Goal: Find specific page/section: Find specific page/section

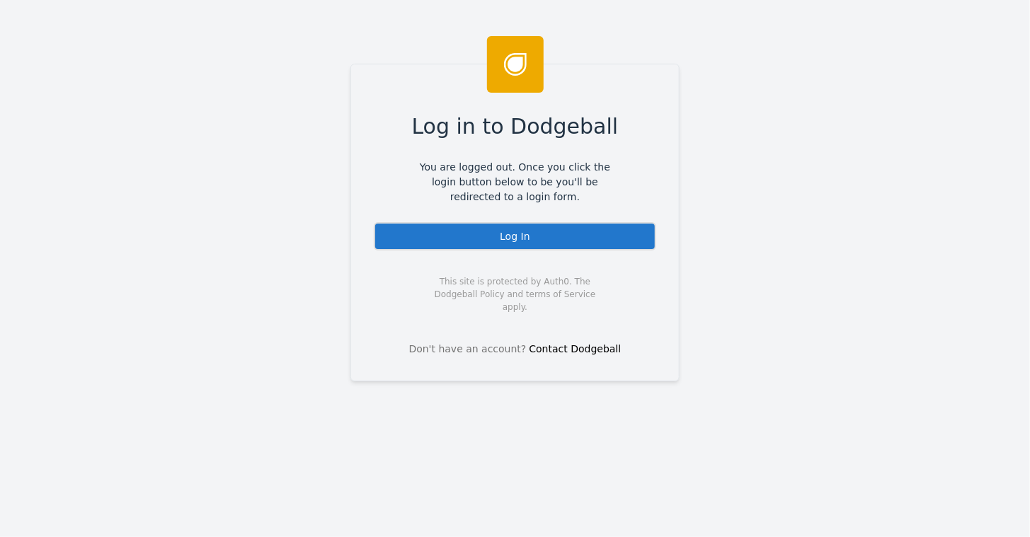
click at [491, 242] on div "Log In" at bounding box center [515, 236] width 282 height 28
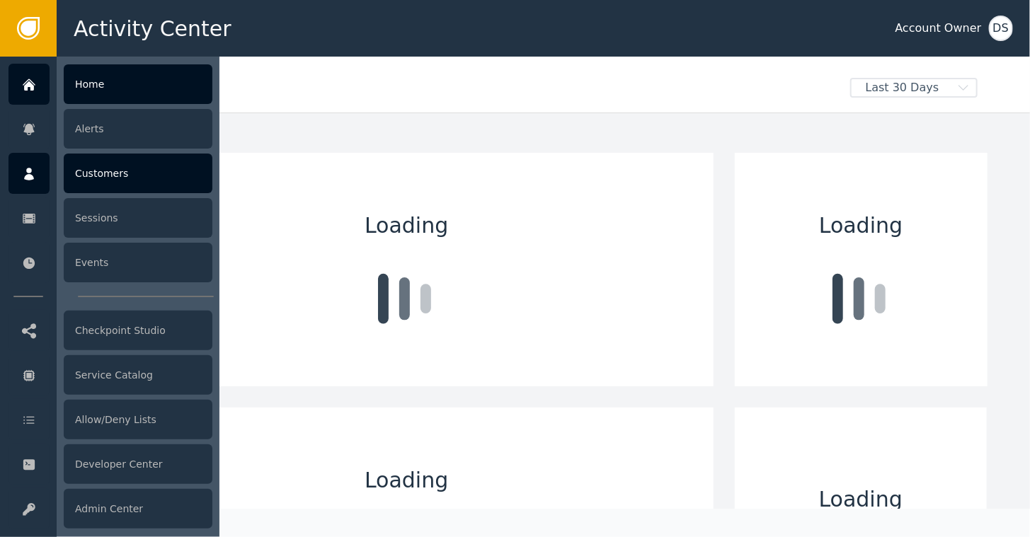
click at [27, 172] on icon at bounding box center [29, 174] width 10 height 13
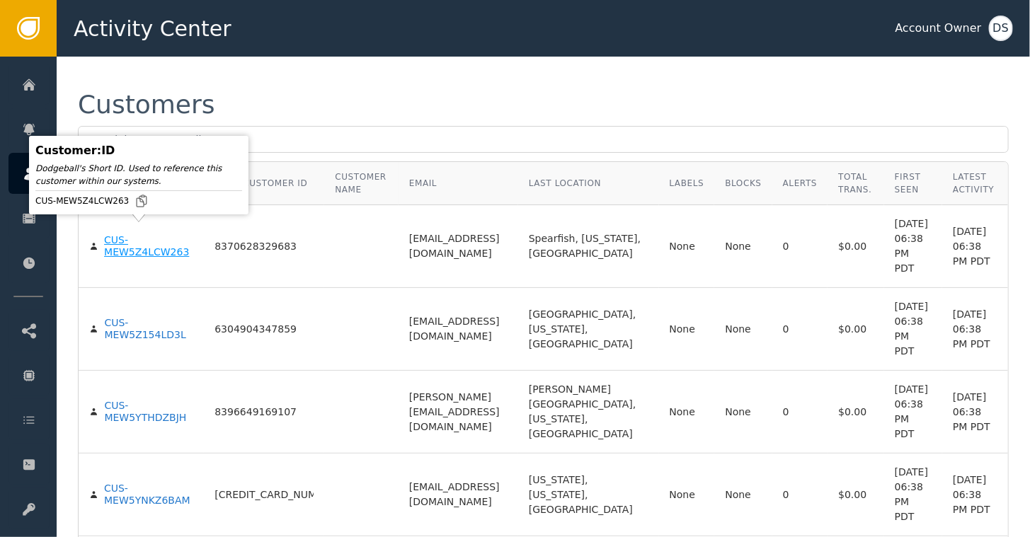
click at [105, 235] on div "CUS-MEW5Z4LCW263" at bounding box center [148, 246] width 89 height 25
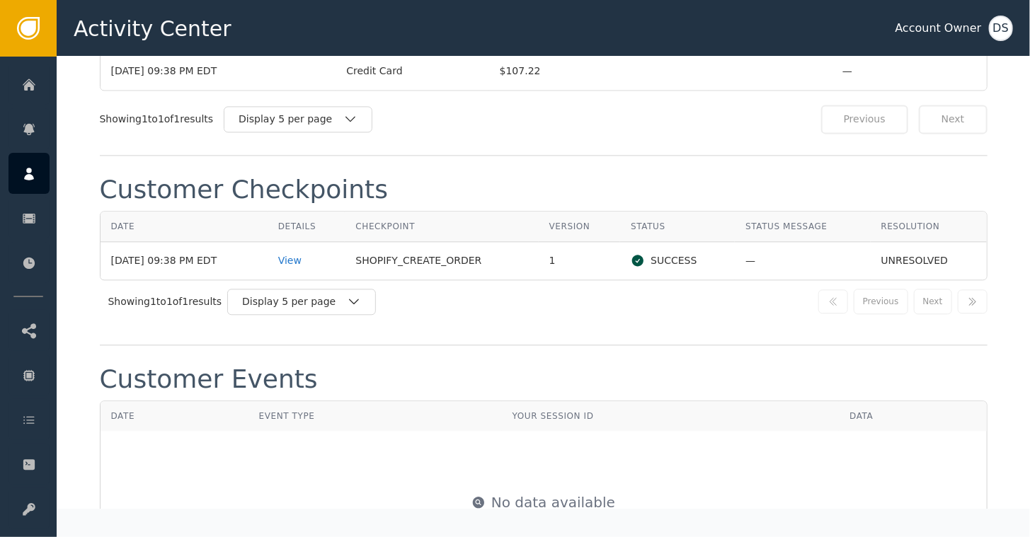
scroll to position [1416, 0]
click at [311, 252] on div "View" at bounding box center [306, 259] width 57 height 15
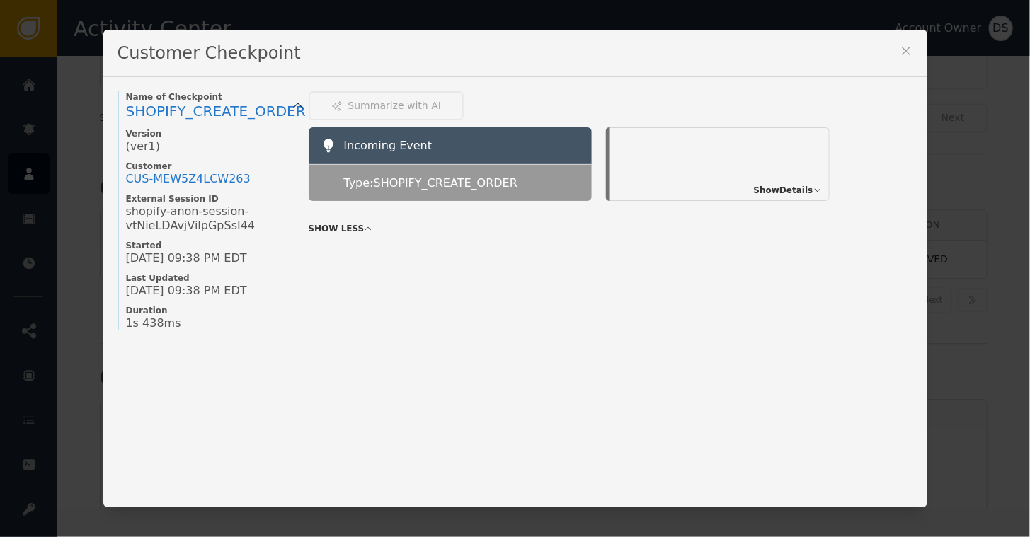
click at [902, 48] on icon at bounding box center [906, 51] width 8 height 8
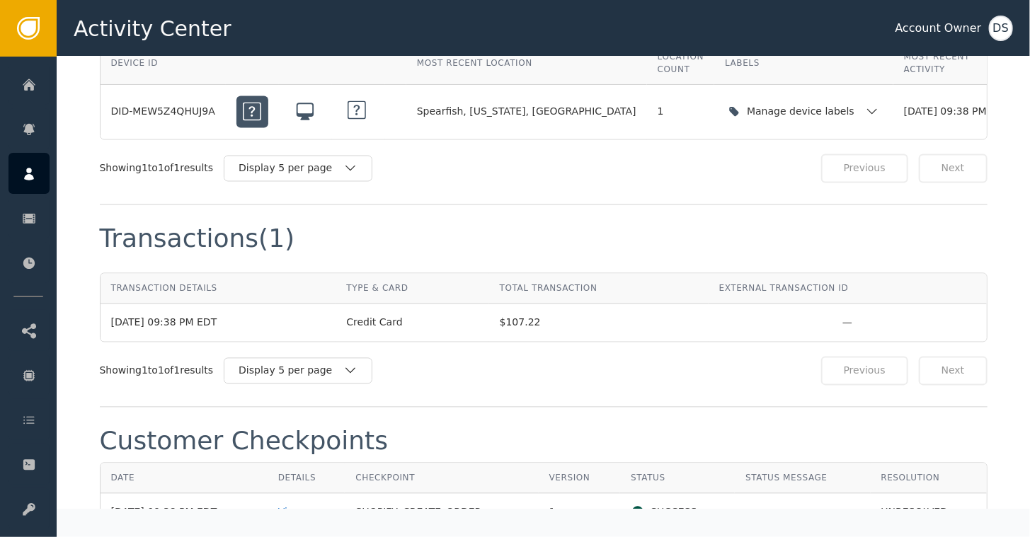
scroll to position [1162, 0]
click at [1012, 34] on div "DS" at bounding box center [1001, 28] width 24 height 25
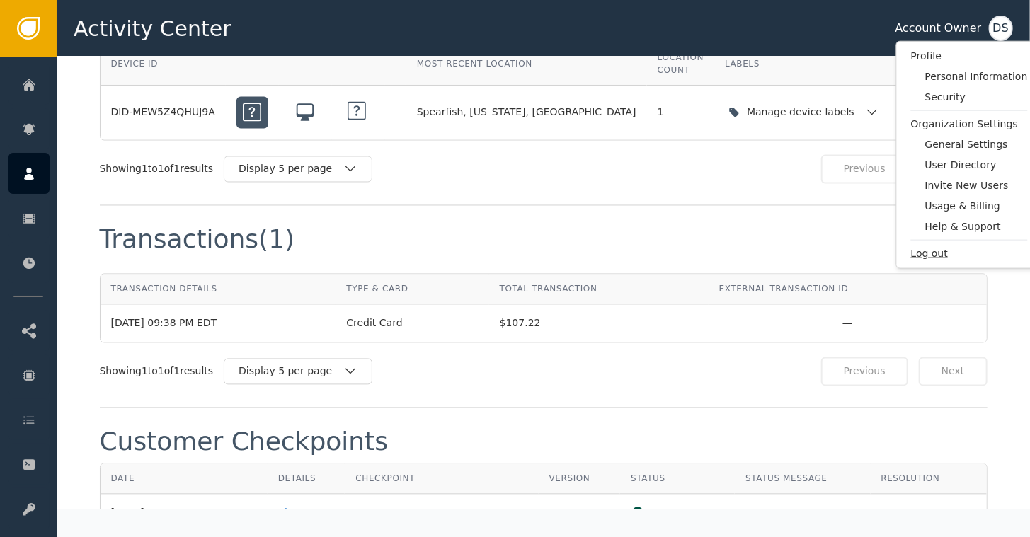
click at [922, 256] on span "Log out" at bounding box center [969, 253] width 117 height 15
